Goal: Contribute content

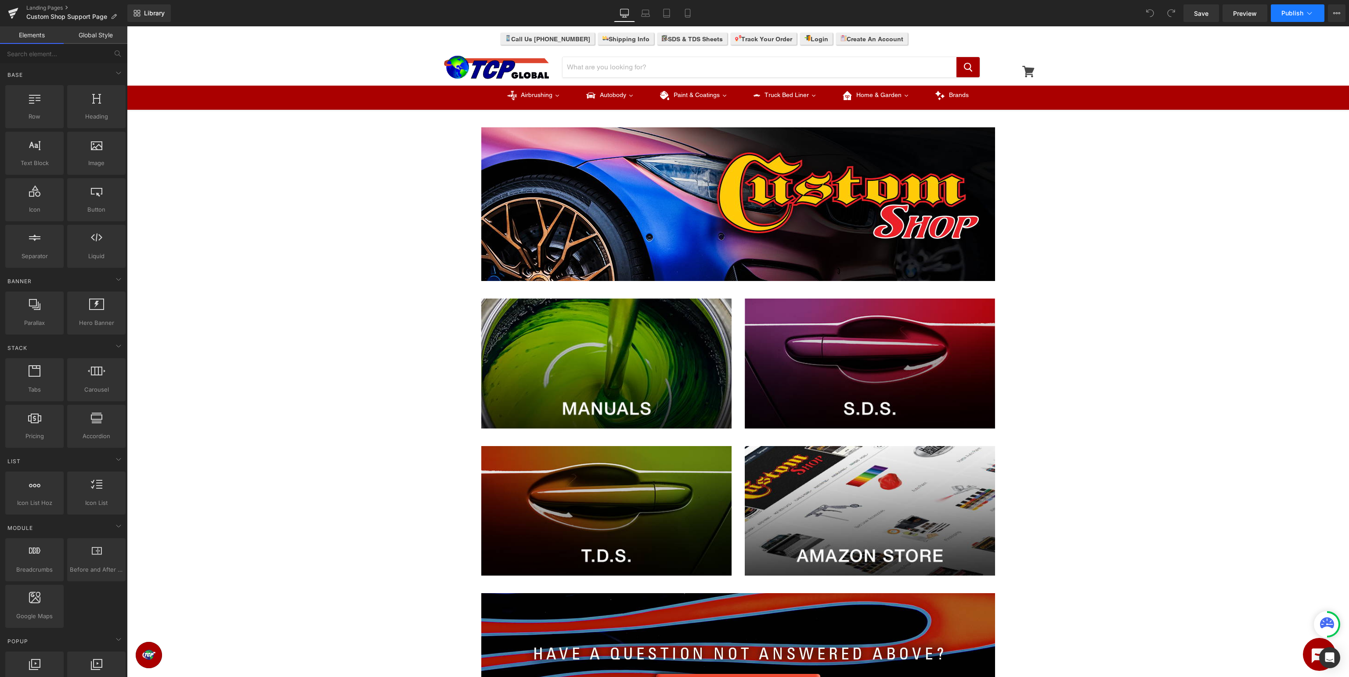
click at [1316, 10] on button "Publish" at bounding box center [1297, 13] width 54 height 18
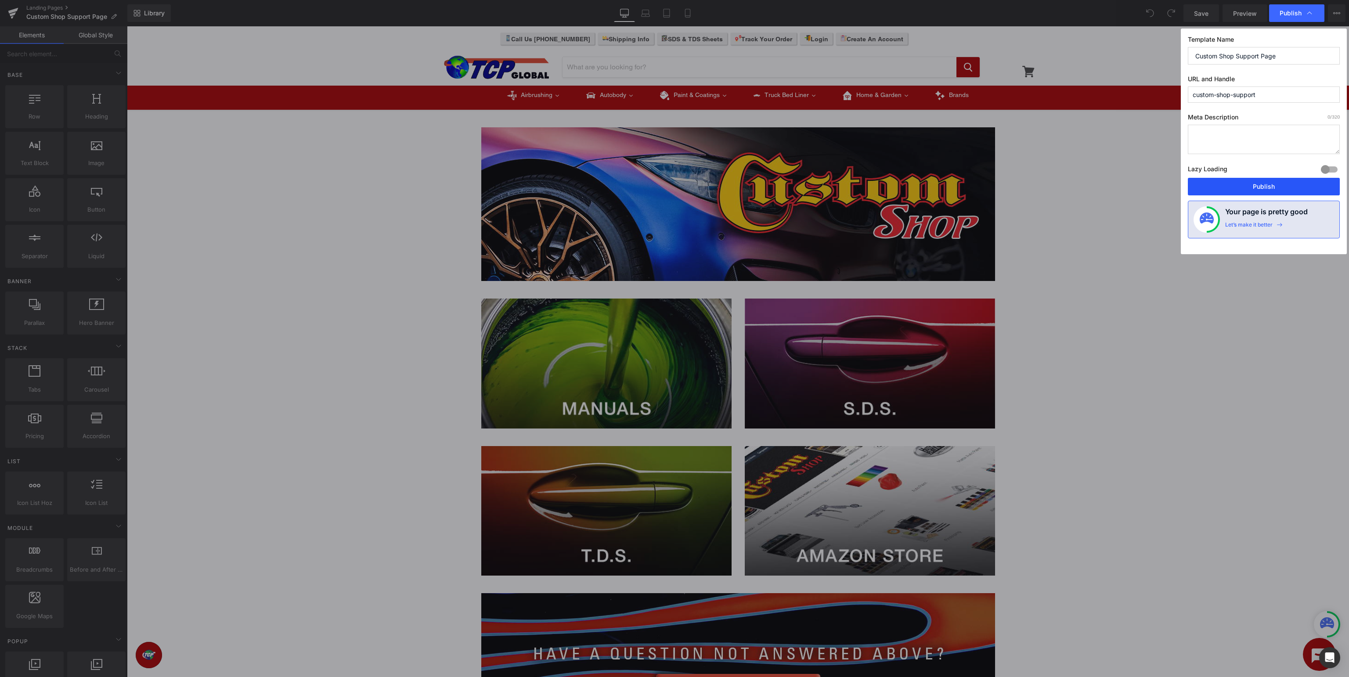
click at [1274, 185] on button "Publish" at bounding box center [1263, 187] width 152 height 18
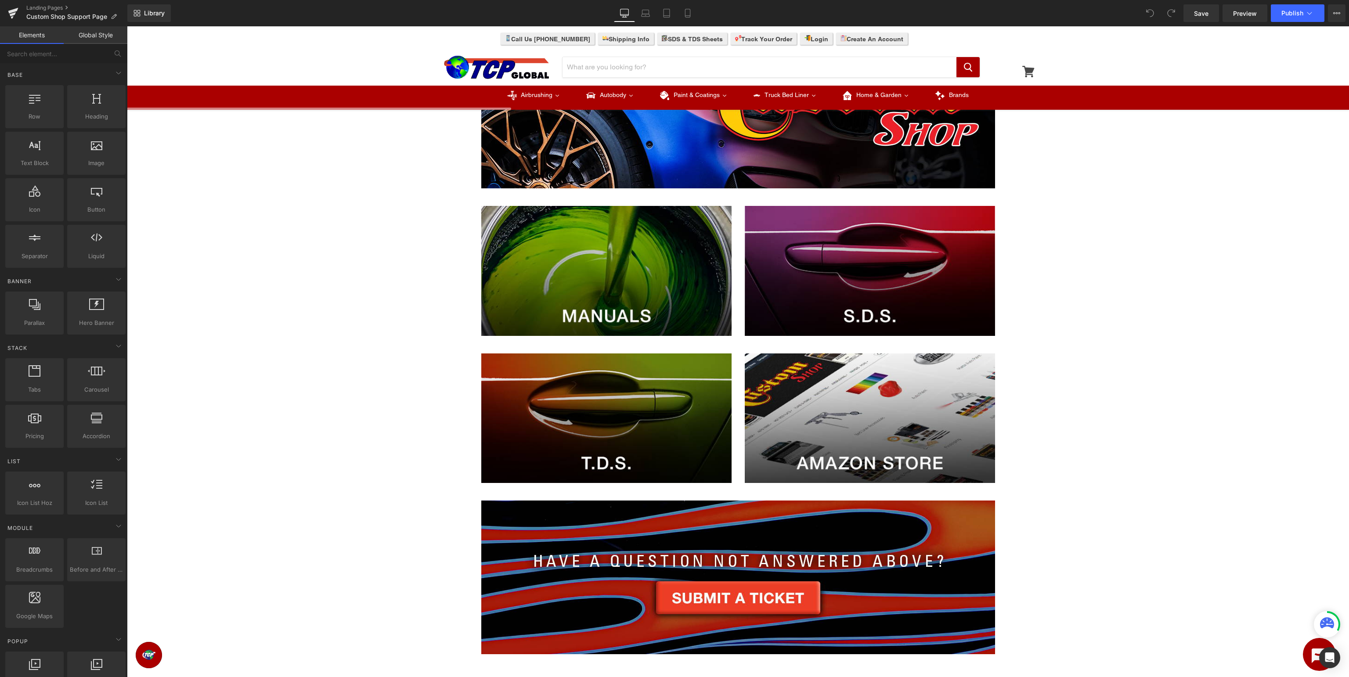
scroll to position [185, 0]
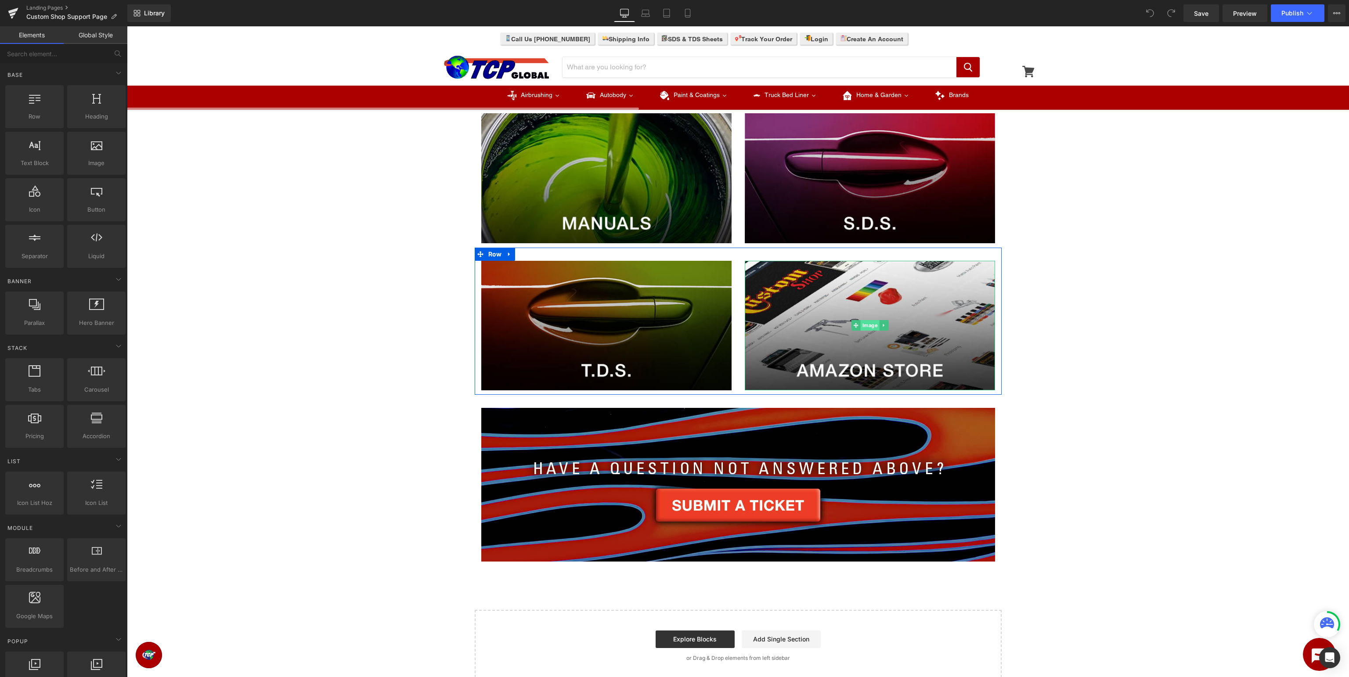
click at [875, 324] on span "Image" at bounding box center [869, 325] width 19 height 11
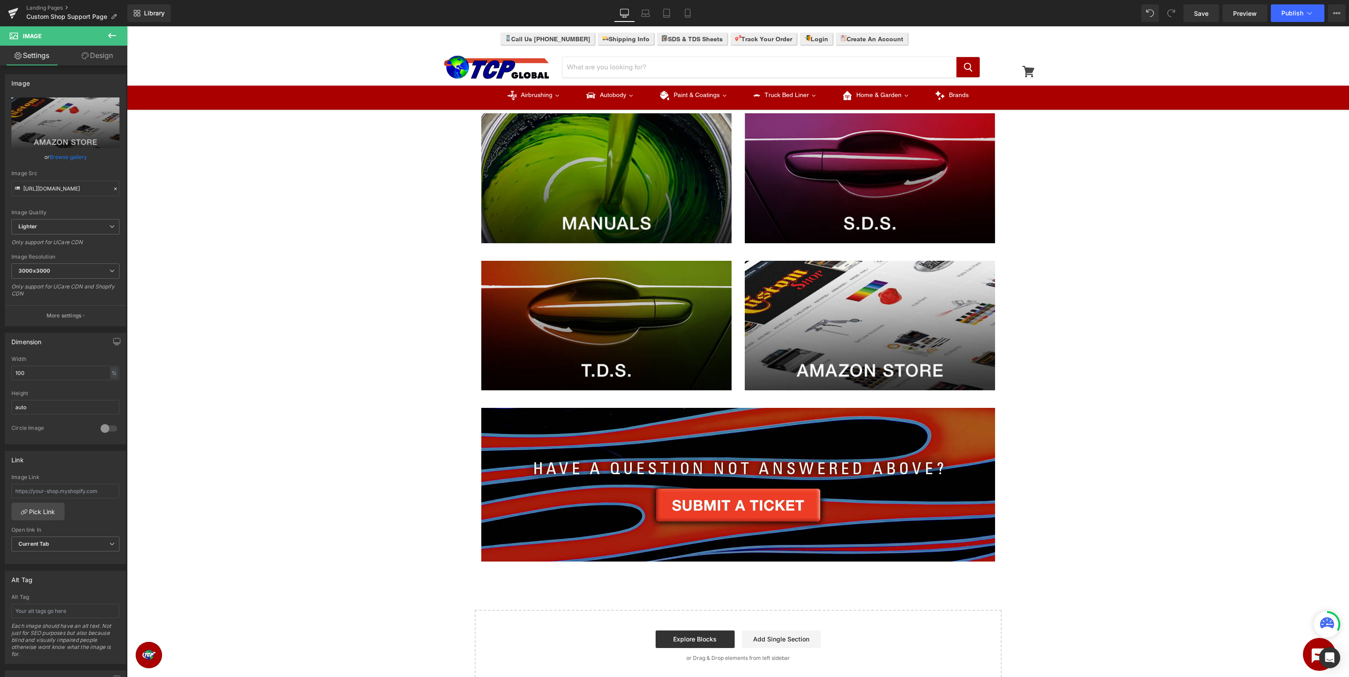
scroll to position [0, 0]
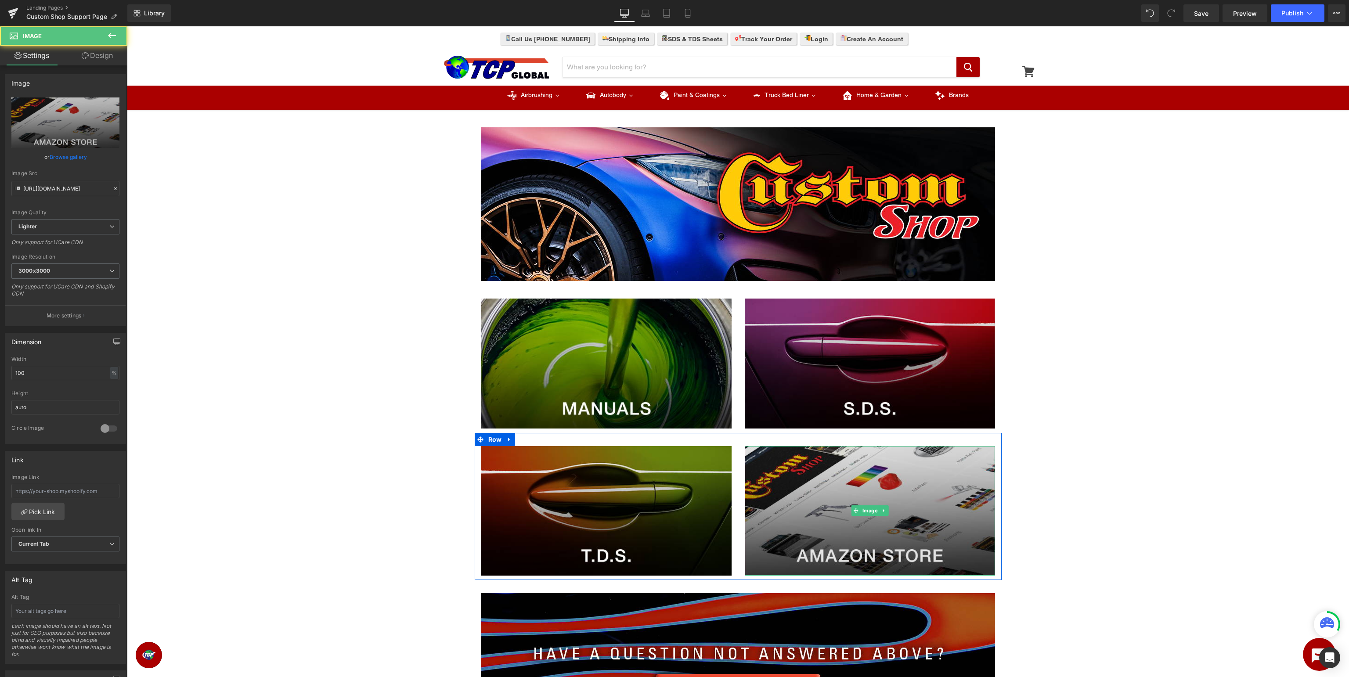
click at [905, 518] on img at bounding box center [870, 511] width 250 height 130
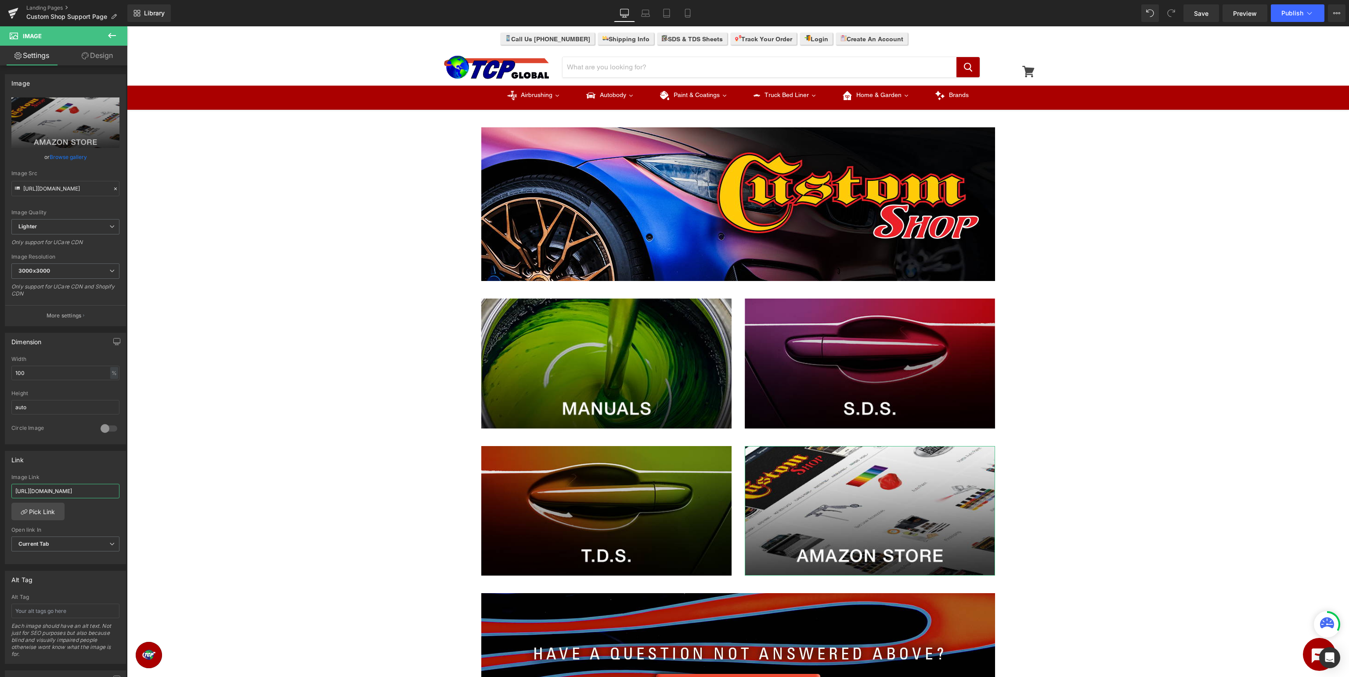
type input "[URL][DOMAIN_NAME]"
click at [72, 515] on div "[URL][DOMAIN_NAME] Image Link [URL][DOMAIN_NAME] Pick Link Current Tab New Tab …" at bounding box center [65, 519] width 120 height 90
click at [1284, 19] on button "Publish" at bounding box center [1297, 13] width 54 height 18
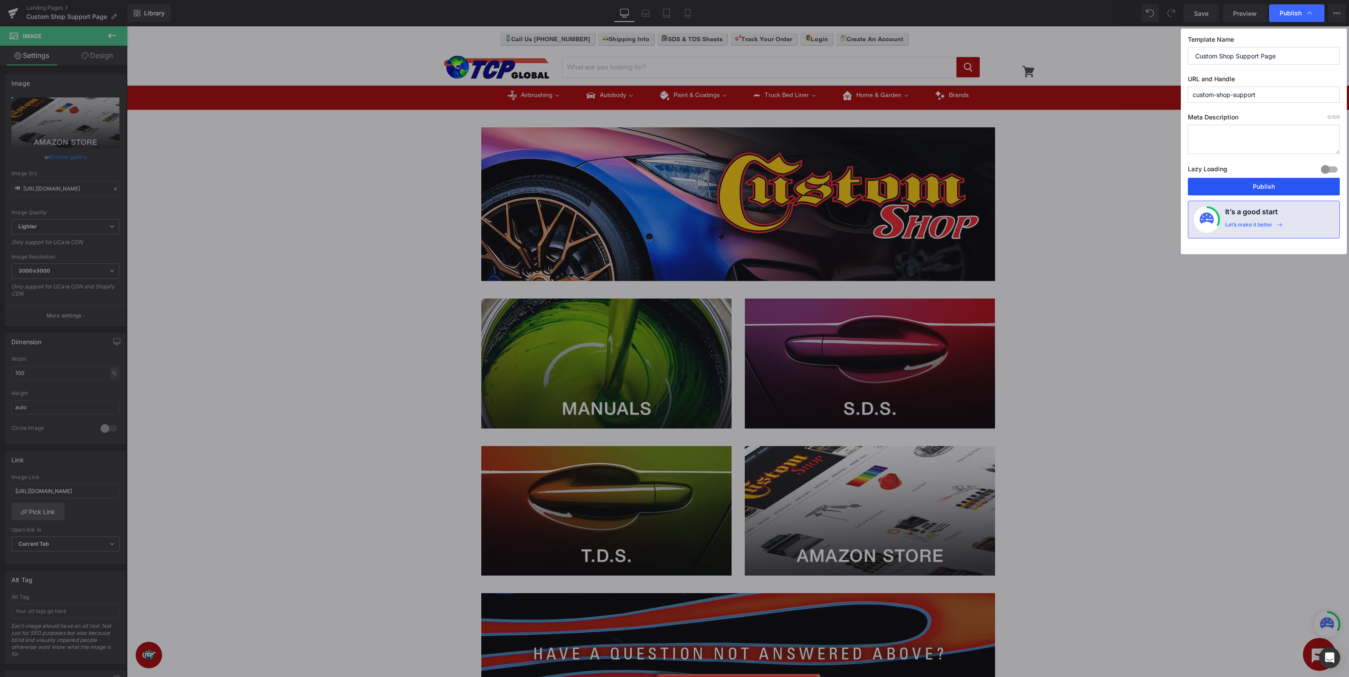
click at [1257, 183] on button "Publish" at bounding box center [1263, 187] width 152 height 18
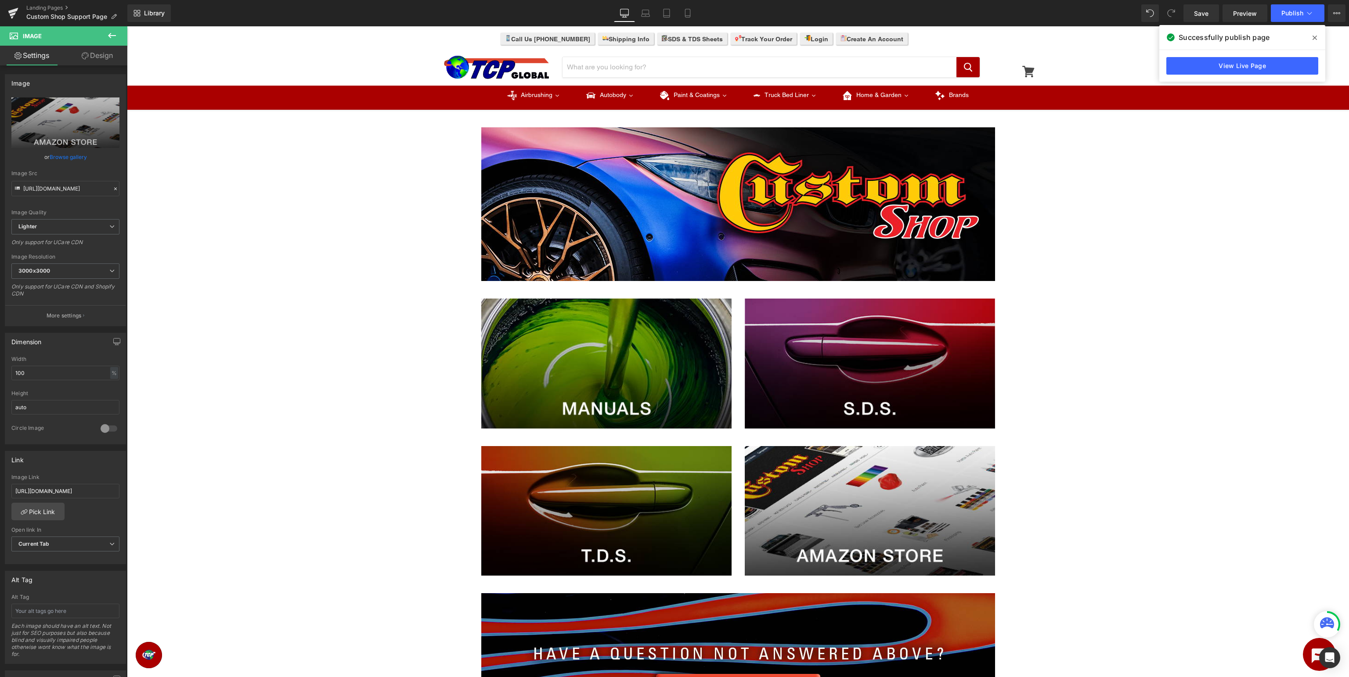
click at [1314, 35] on icon at bounding box center [1314, 37] width 4 height 7
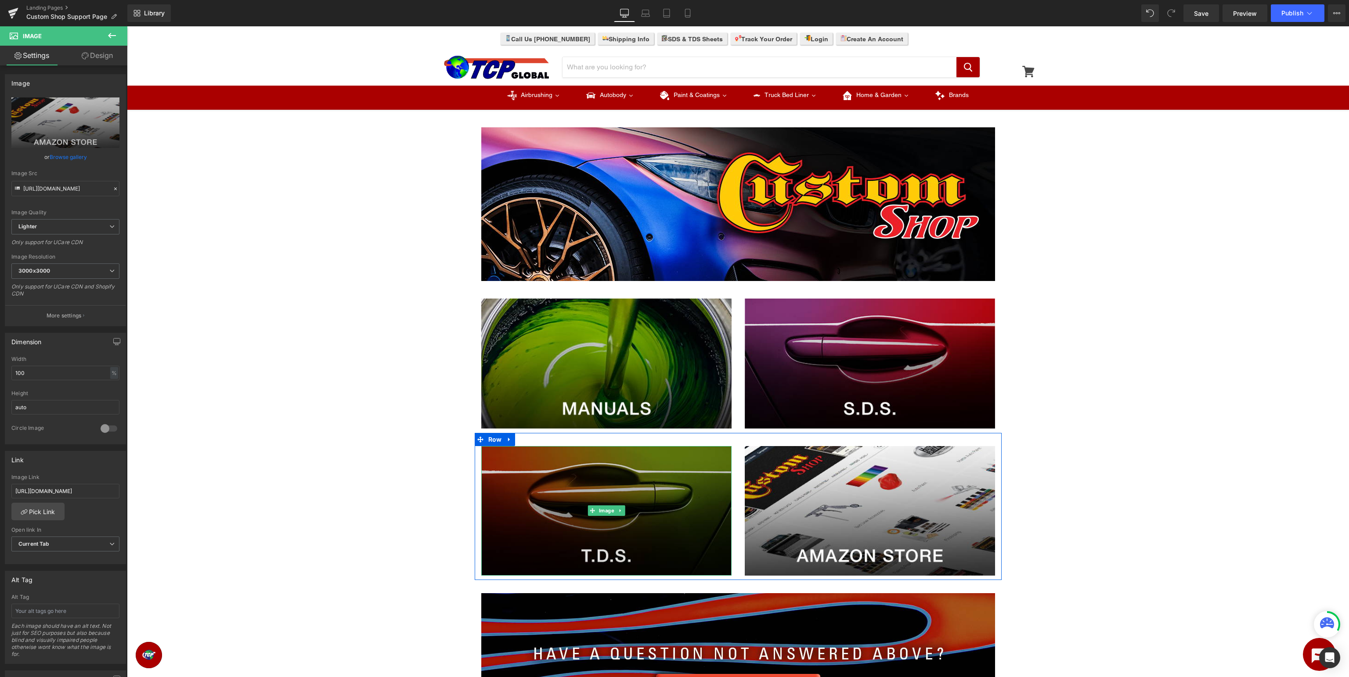
click at [637, 494] on img at bounding box center [606, 511] width 250 height 130
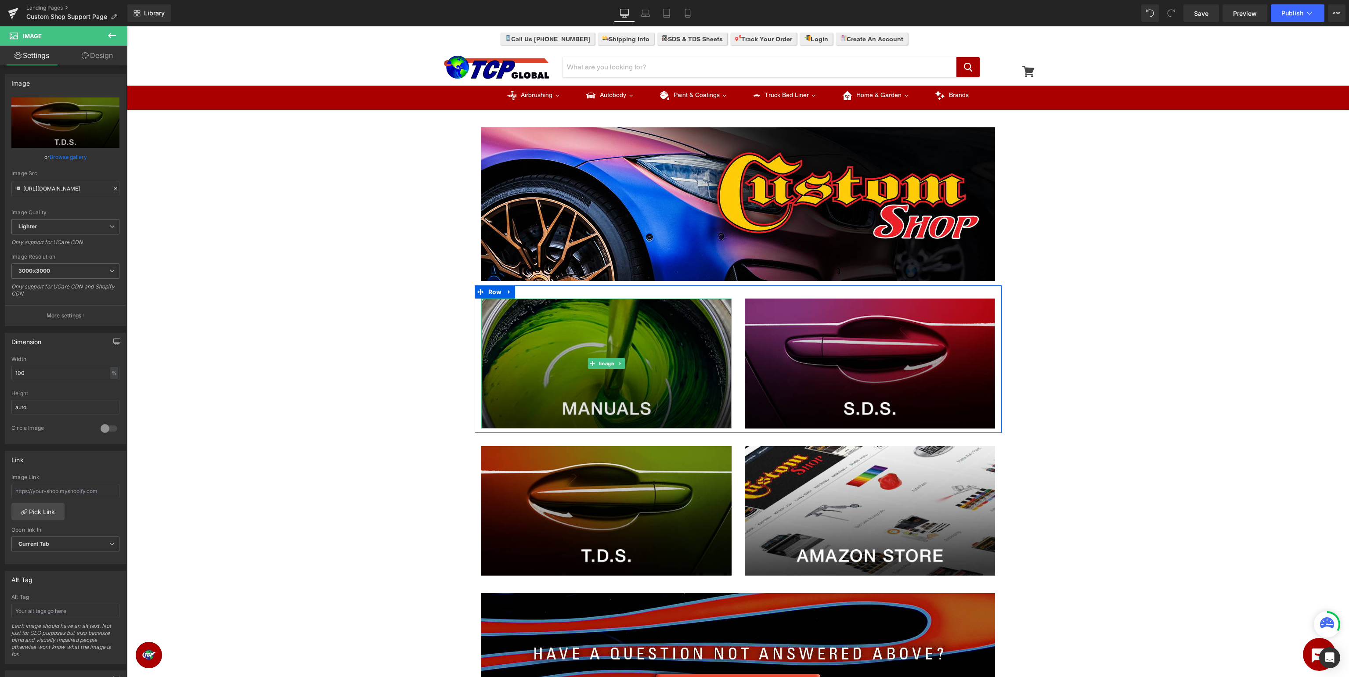
click at [637, 355] on img at bounding box center [606, 364] width 250 height 130
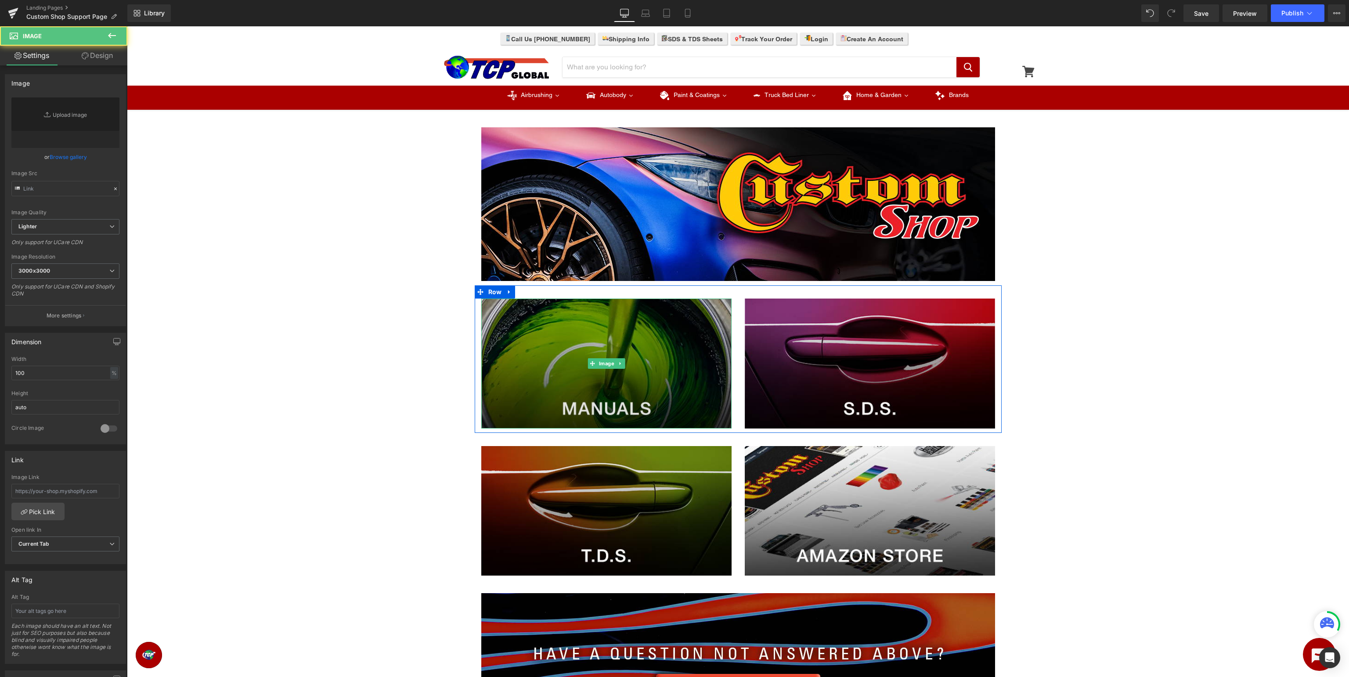
type input "[URL][DOMAIN_NAME]"
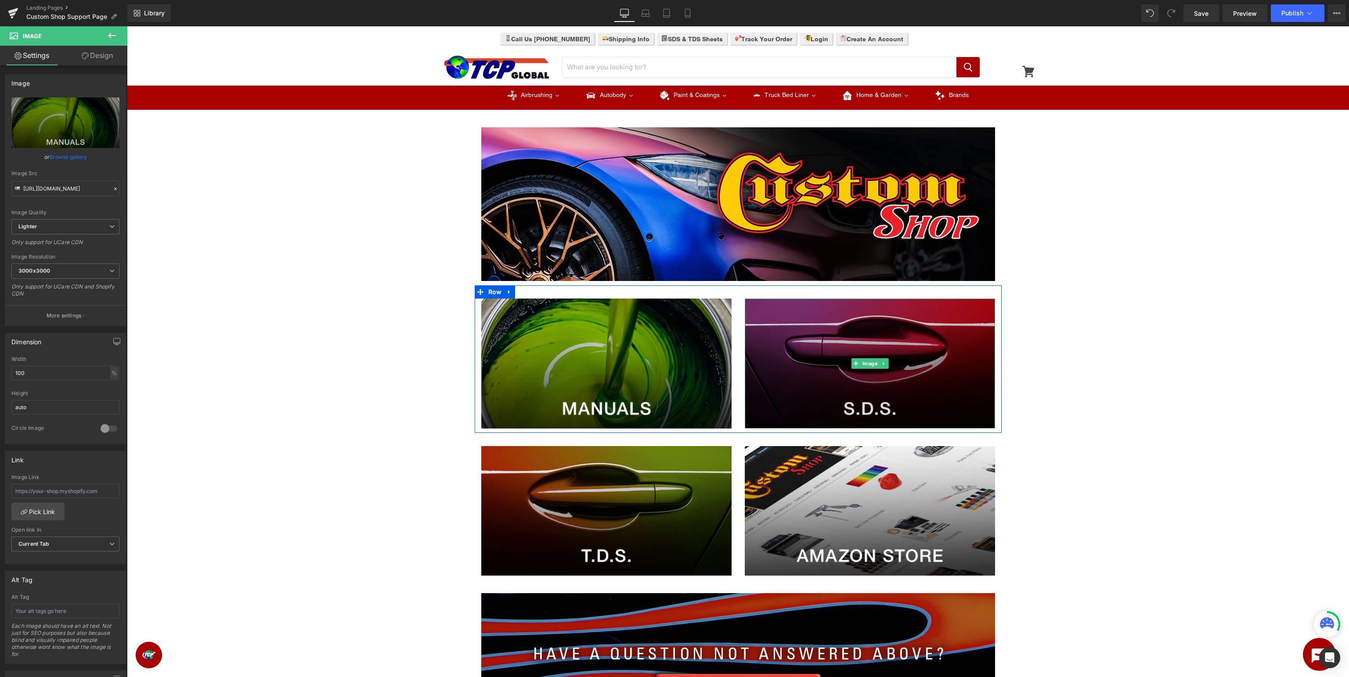
click at [871, 382] on img at bounding box center [870, 364] width 250 height 130
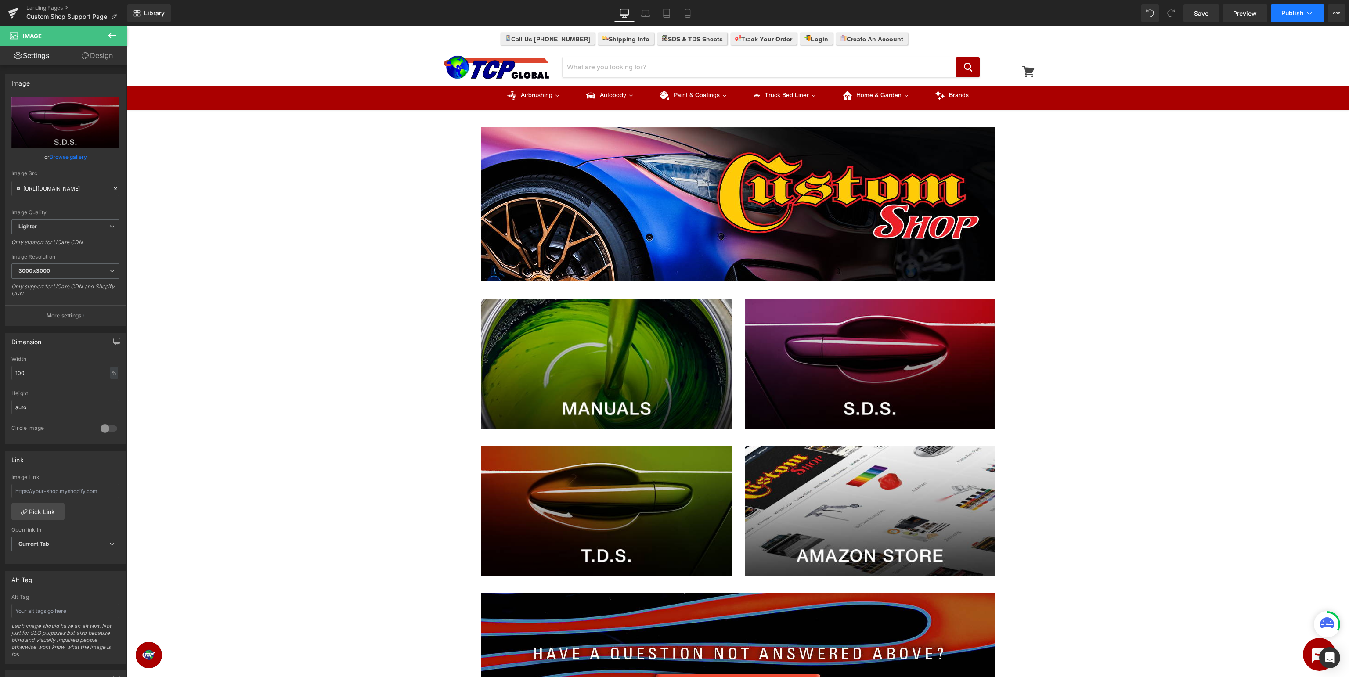
click at [1285, 14] on span "Publish" at bounding box center [1292, 13] width 22 height 7
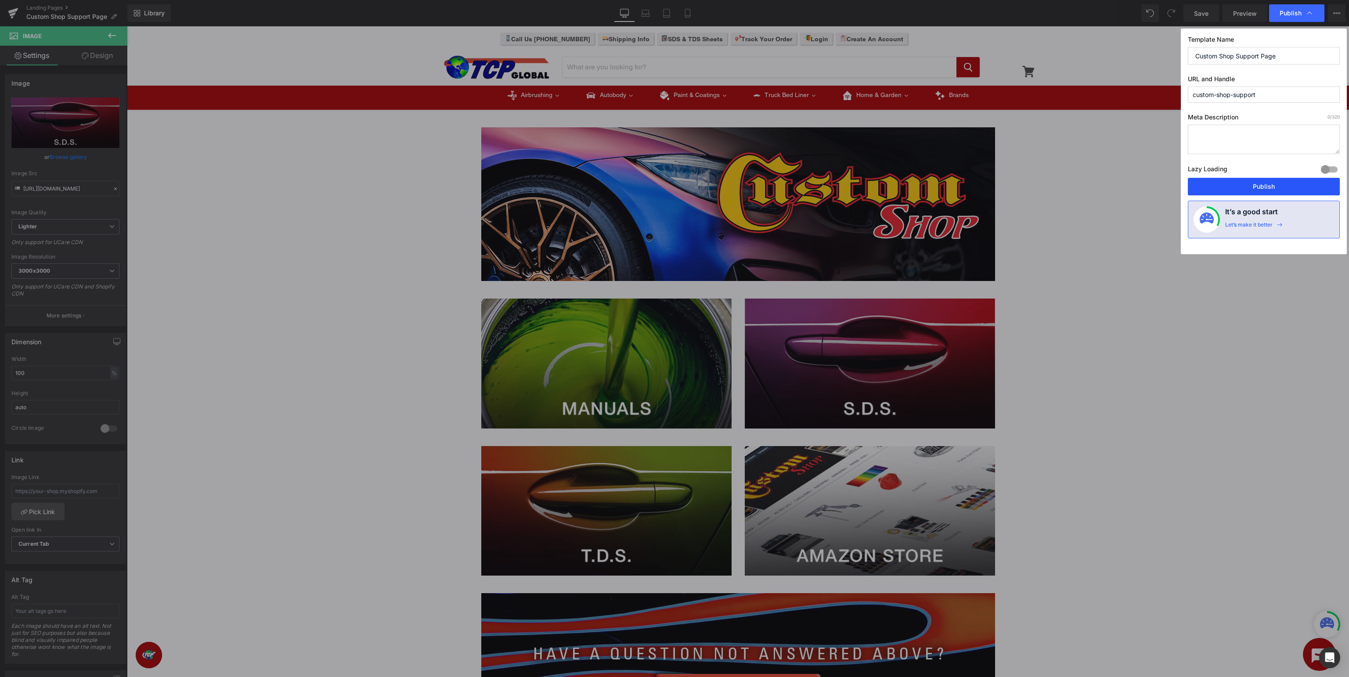
click at [1281, 185] on button "Publish" at bounding box center [1263, 187] width 152 height 18
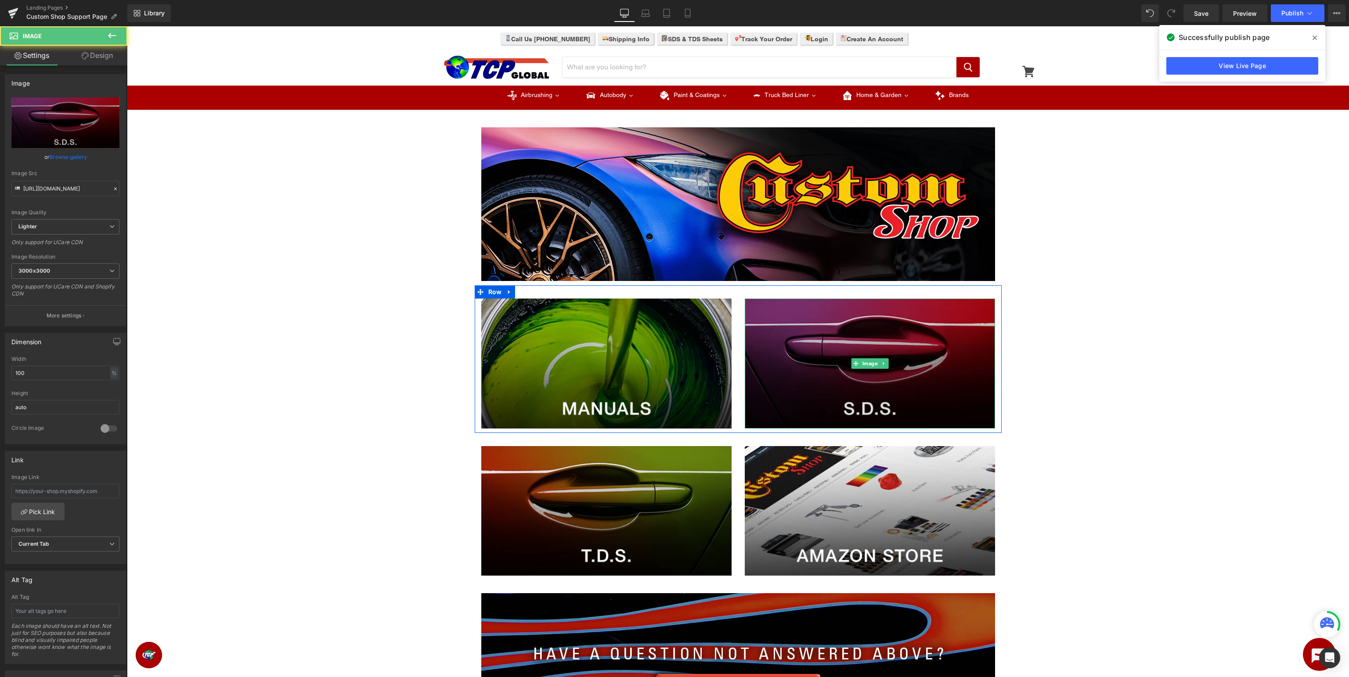
click at [925, 356] on img at bounding box center [870, 364] width 250 height 130
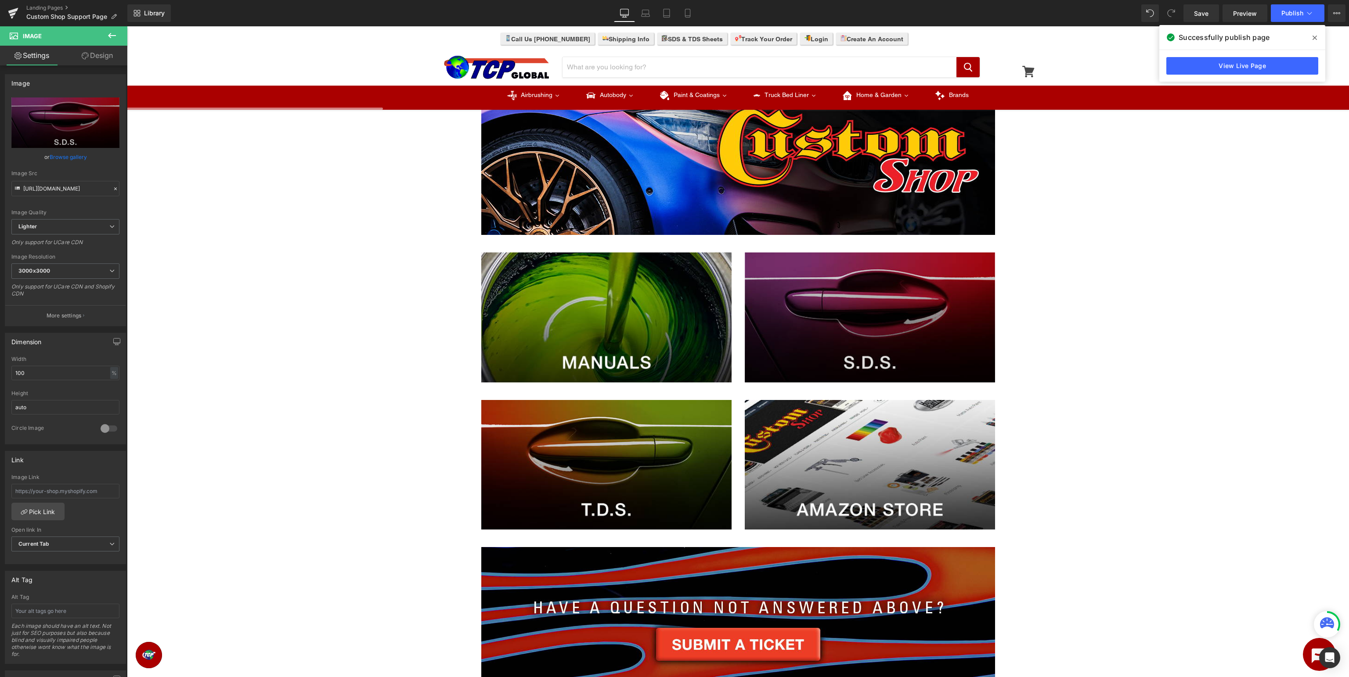
scroll to position [93, 0]
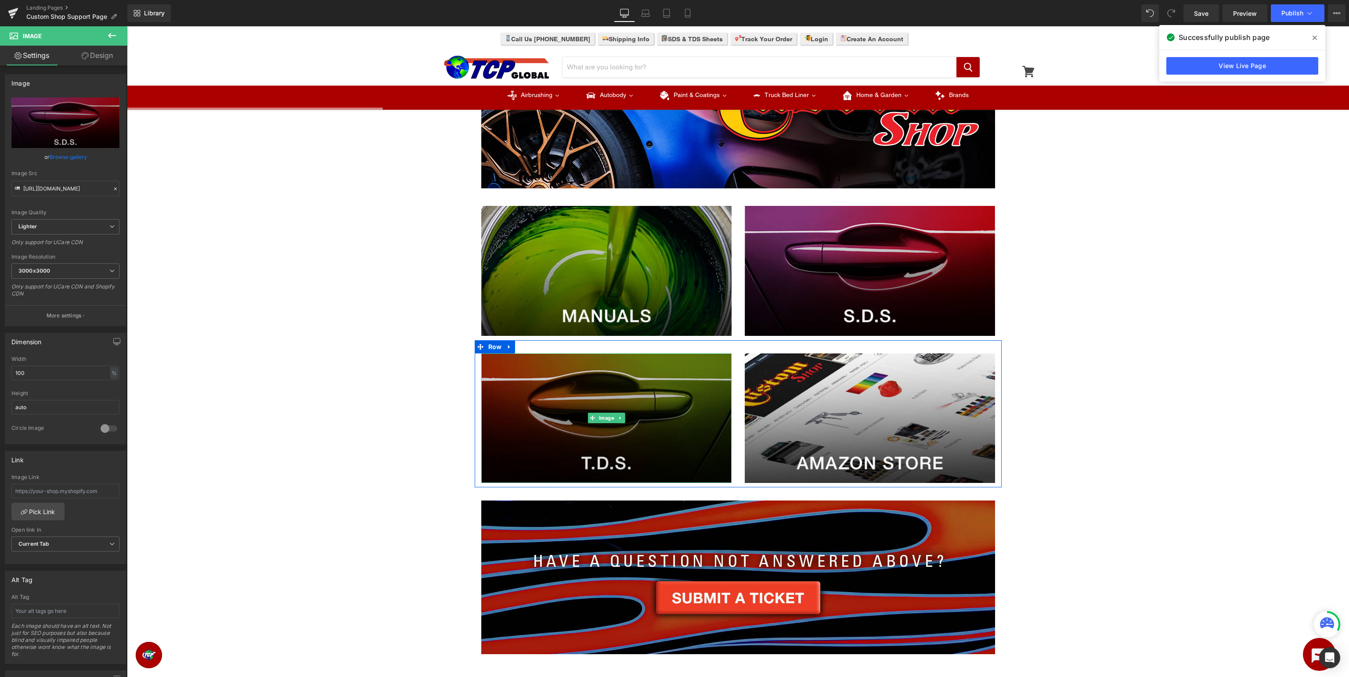
click at [601, 438] on img at bounding box center [606, 418] width 250 height 130
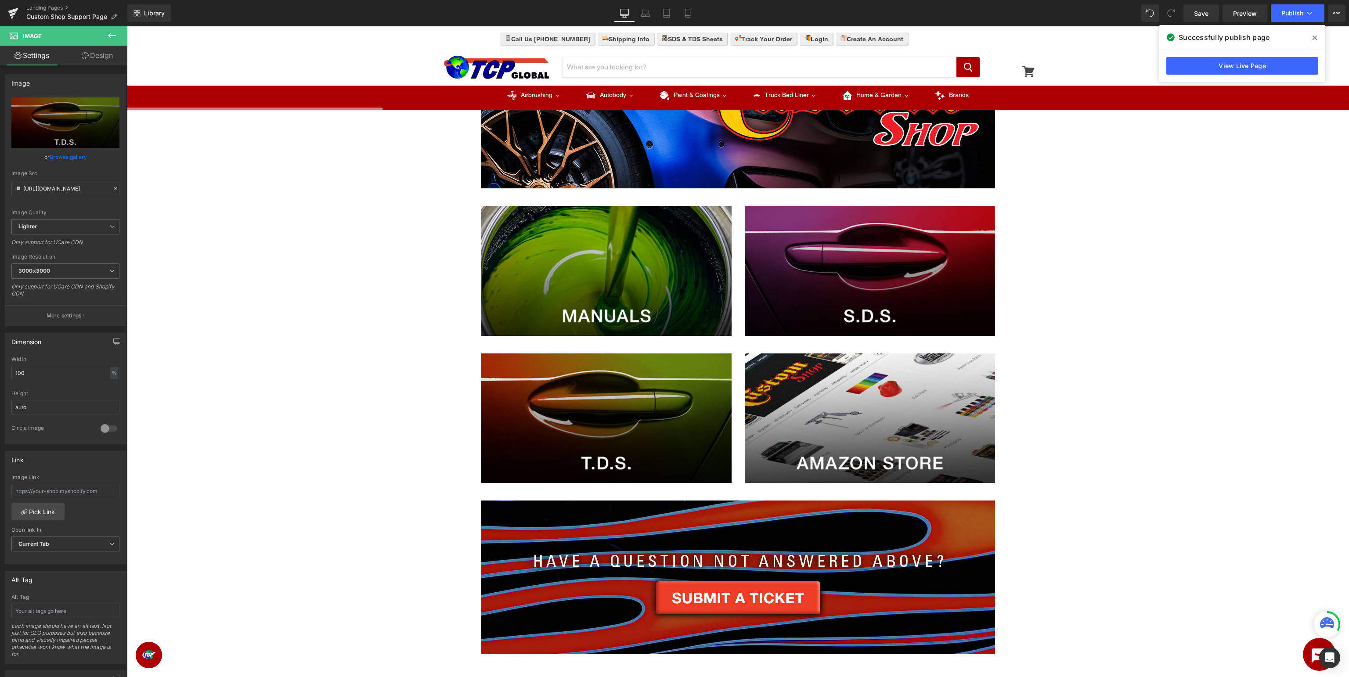
click at [1155, 593] on div "Image Row Image Image Row Image Image Row Image Row Select your layout" at bounding box center [738, 398] width 1222 height 753
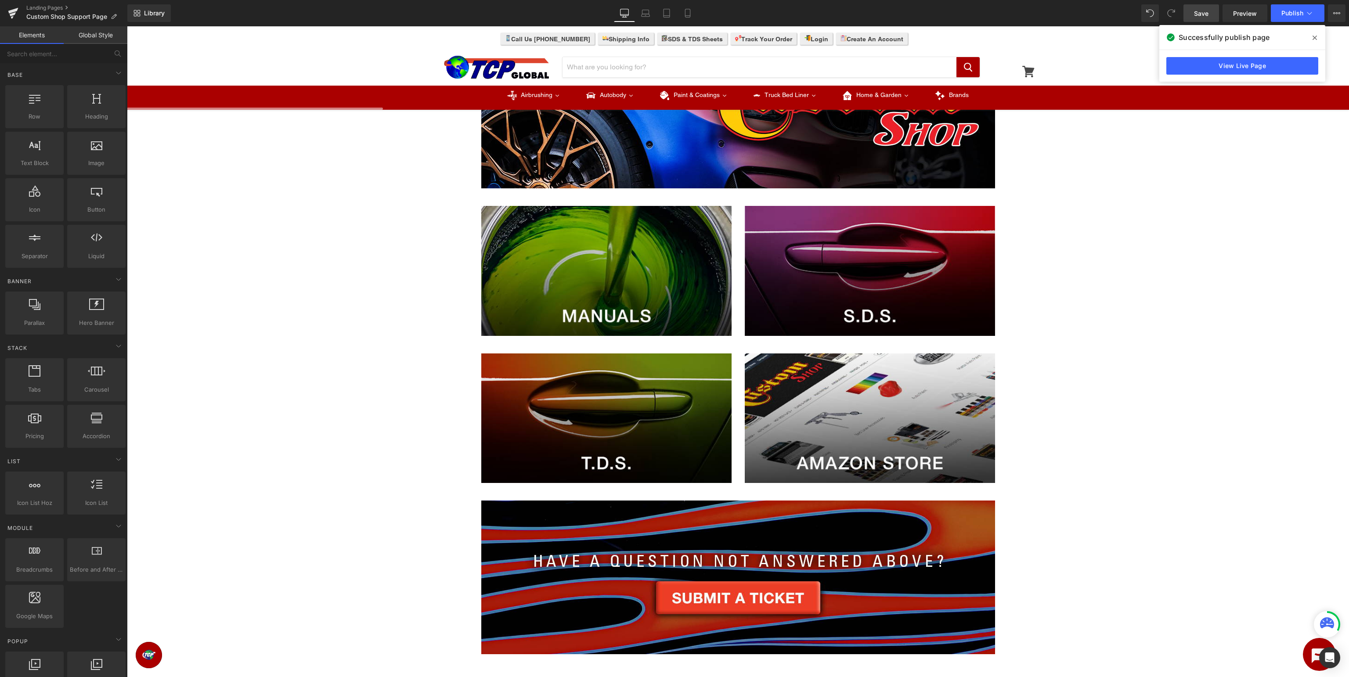
click at [1203, 9] on span "Save" at bounding box center [1201, 13] width 14 height 9
